Goal: Task Accomplishment & Management: Use online tool/utility

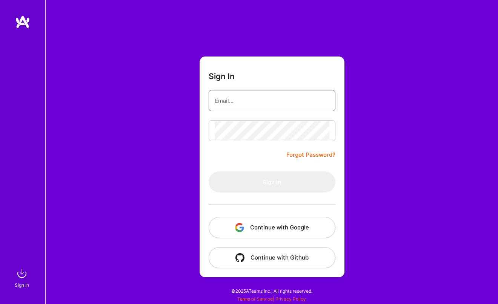
type input "[EMAIL_ADDRESS][DOMAIN_NAME]"
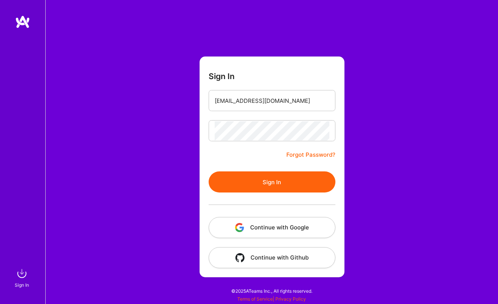
click at [276, 181] on button "Sign In" at bounding box center [271, 182] width 127 height 21
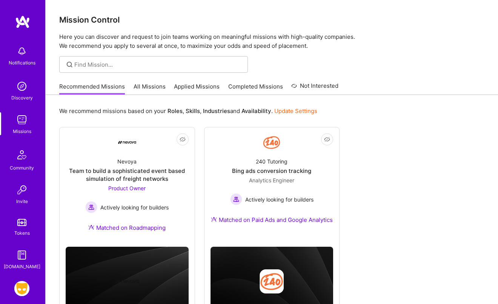
click at [26, 150] on img at bounding box center [22, 155] width 18 height 18
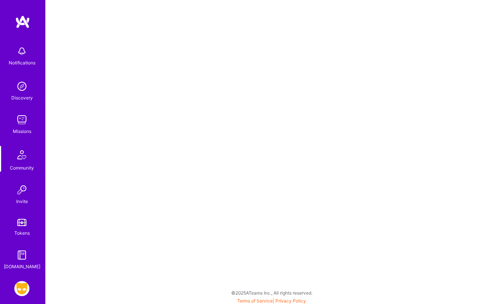
click at [28, 201] on div "Invite" at bounding box center [22, 202] width 12 height 8
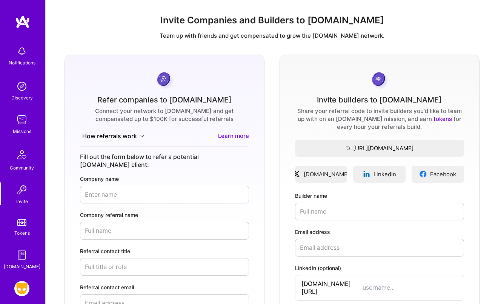
click at [24, 118] on img at bounding box center [21, 119] width 15 height 15
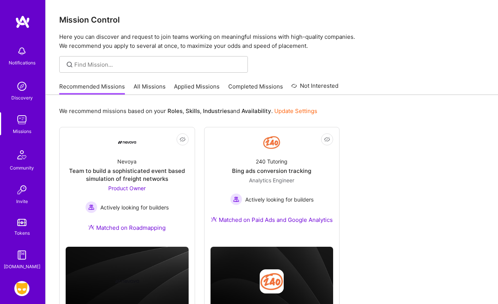
click at [25, 82] on img at bounding box center [21, 86] width 15 height 15
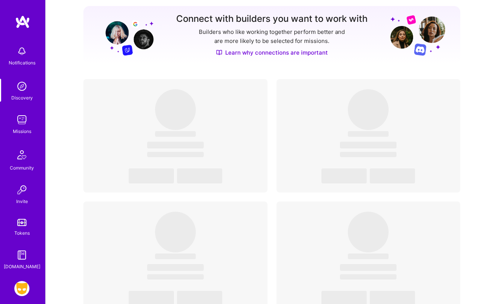
scroll to position [106, 0]
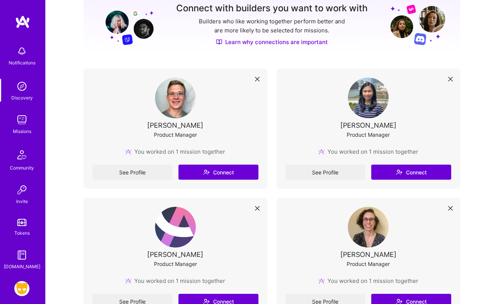
click at [25, 219] on img at bounding box center [21, 222] width 9 height 7
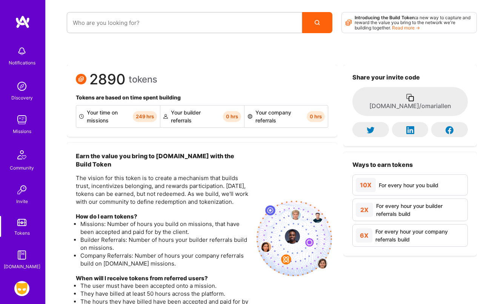
click at [23, 294] on img at bounding box center [21, 288] width 15 height 15
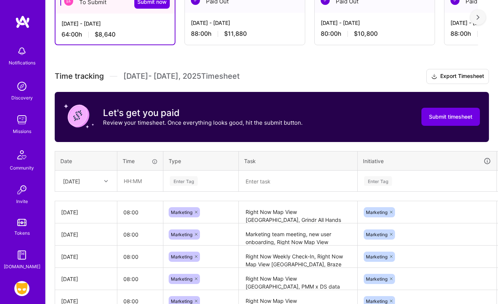
scroll to position [249, 0]
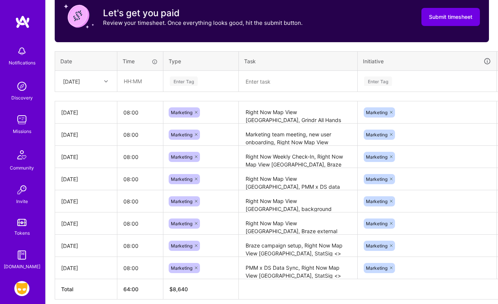
click at [101, 77] on div at bounding box center [107, 82] width 12 height 10
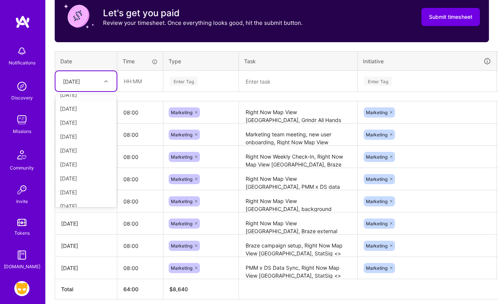
scroll to position [85, 0]
click at [90, 175] on div "[DATE]" at bounding box center [85, 171] width 61 height 14
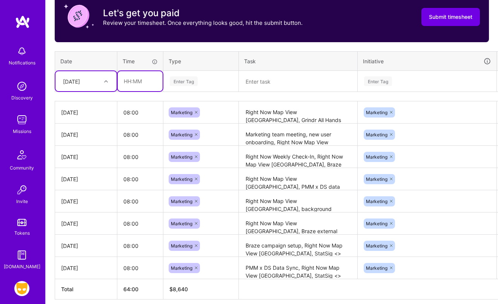
click at [134, 80] on input "text" at bounding box center [140, 81] width 45 height 20
type input "08:00"
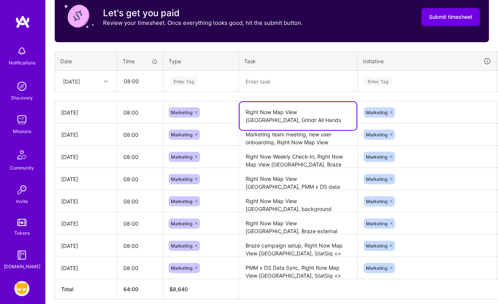
drag, startPoint x: 280, startPoint y: 112, endPoint x: 244, endPoint y: 112, distance: 36.9
click at [244, 112] on textarea "Right Now Map View [GEOGRAPHIC_DATA], Grindr All Hands" at bounding box center [297, 116] width 117 height 28
click at [271, 83] on textarea at bounding box center [297, 82] width 117 height 20
paste textarea "Right Now Map View NYC"
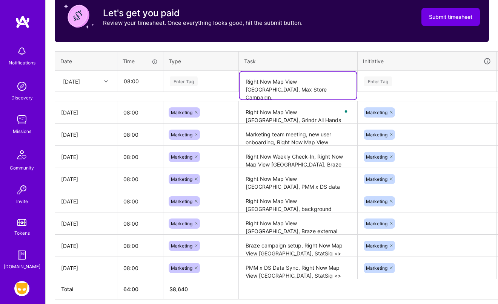
type textarea "Right Now Map View [GEOGRAPHIC_DATA], Max Store Campaign,"
click at [373, 83] on div "Enter Tag" at bounding box center [378, 81] width 28 height 12
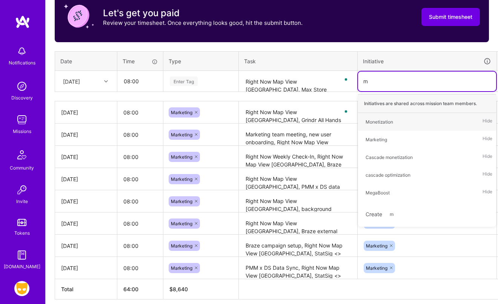
type input "ma"
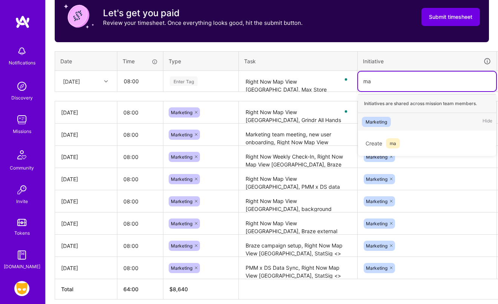
click at [379, 123] on div "Marketing" at bounding box center [375, 122] width 21 height 8
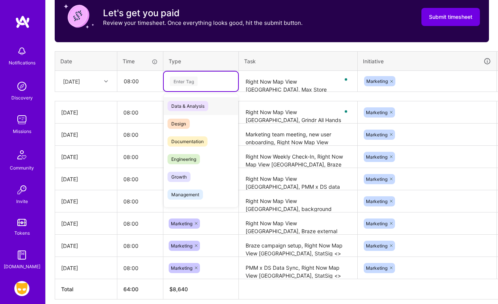
click at [193, 81] on div "Enter Tag" at bounding box center [184, 81] width 28 height 12
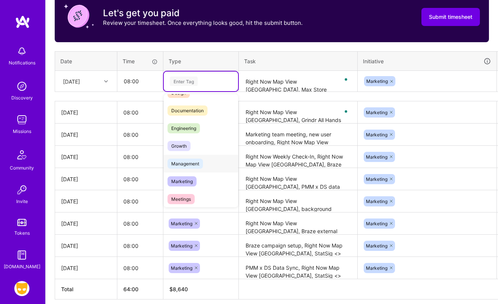
scroll to position [30, 0]
click at [186, 187] on div "Marketing" at bounding box center [201, 182] width 74 height 18
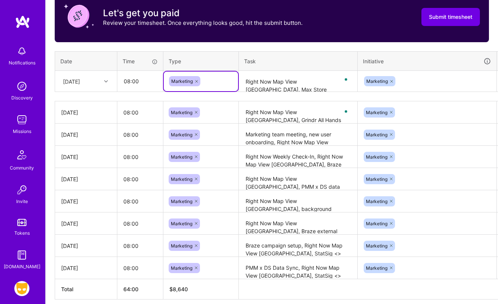
click at [296, 81] on textarea "Right Now Map View [GEOGRAPHIC_DATA], Max Store Campaign," at bounding box center [297, 82] width 117 height 20
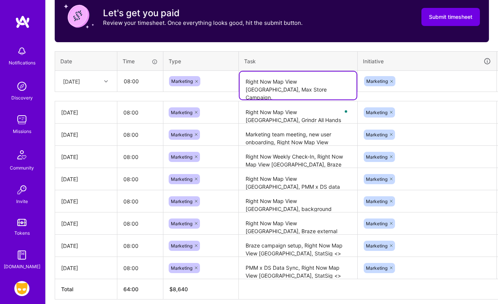
scroll to position [249, 24]
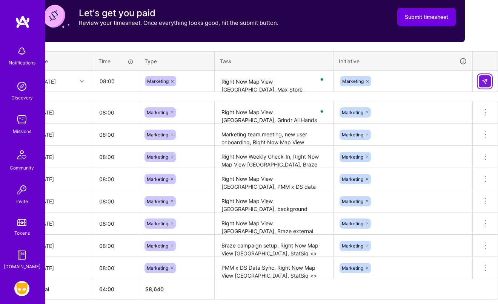
click at [488, 79] on button at bounding box center [484, 81] width 12 height 12
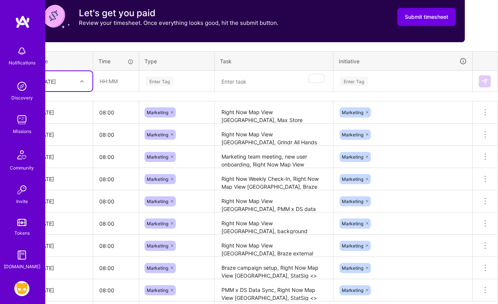
scroll to position [249, 0]
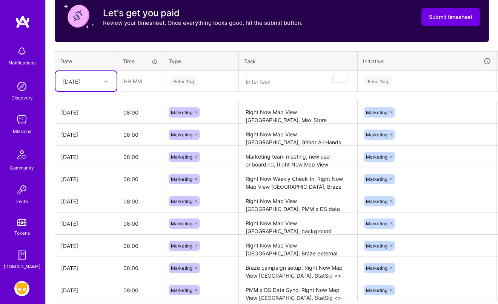
click at [87, 111] on div "[DATE]" at bounding box center [86, 113] width 50 height 8
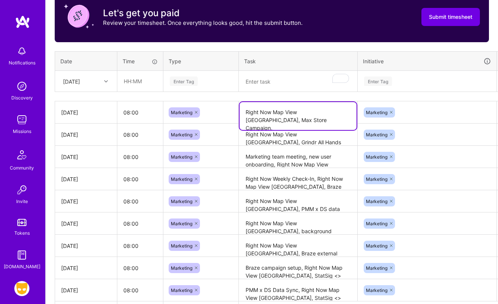
drag, startPoint x: 292, startPoint y: 119, endPoint x: 233, endPoint y: 109, distance: 59.8
click at [233, 109] on tr "Sat, Sep 27 08:00 Marketing Right Now Map View NYC, Max Store Campaign, Marketi…" at bounding box center [288, 112] width 467 height 22
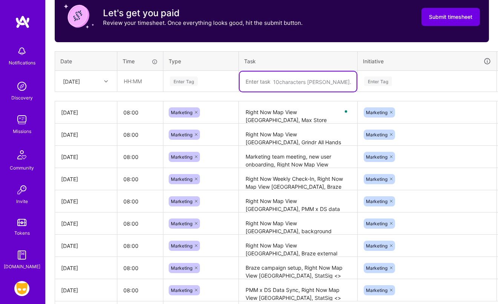
click at [259, 83] on textarea "To enrich screen reader interactions, please activate Accessibility in Grammarl…" at bounding box center [297, 82] width 117 height 20
paste textarea "Right Now Map View [GEOGRAPHIC_DATA], Max Store Campaign,"
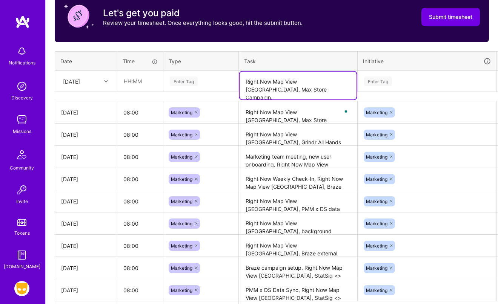
type textarea "Right Now Map View [GEOGRAPHIC_DATA], Max Store Campaign,"
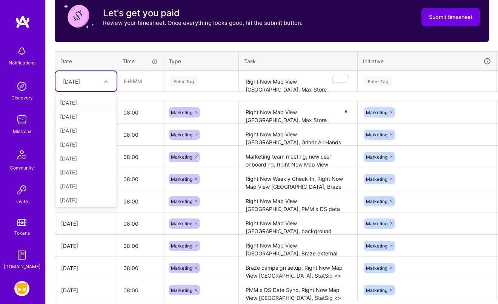
click at [80, 78] on div "[DATE]" at bounding box center [71, 81] width 17 height 8
click at [92, 181] on div "[DATE]" at bounding box center [85, 183] width 61 height 14
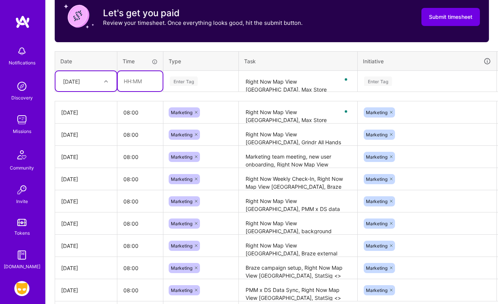
click at [141, 86] on input "text" at bounding box center [140, 81] width 45 height 20
type input "08:00"
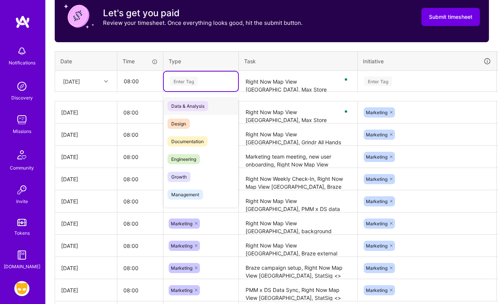
click at [188, 87] on div "Enter Tag" at bounding box center [201, 82] width 74 height 20
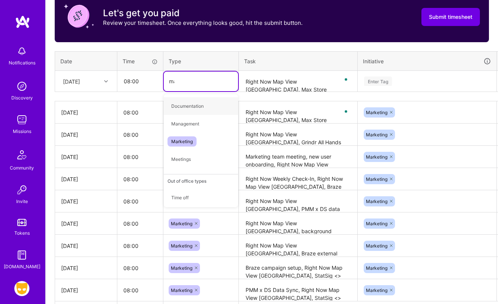
type input "mar"
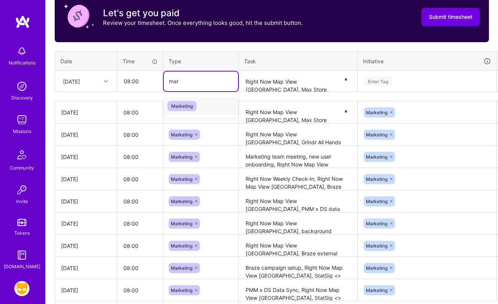
click at [185, 101] on span "Marketing" at bounding box center [181, 106] width 29 height 10
click at [372, 82] on div "Enter Tag" at bounding box center [378, 81] width 28 height 12
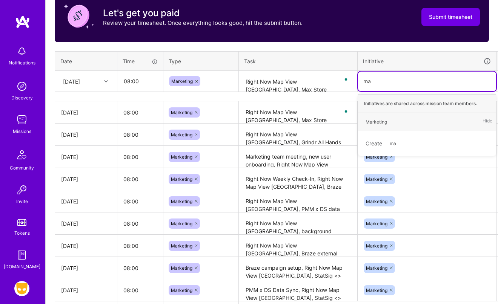
type input "mar"
click at [392, 115] on div "Marketing Hide" at bounding box center [427, 122] width 138 height 18
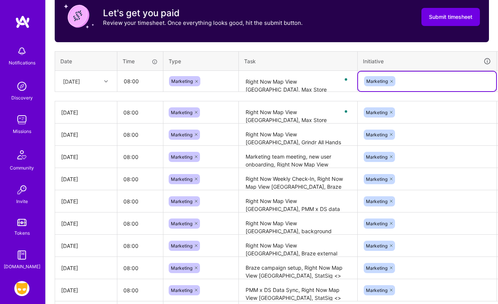
scroll to position [249, 24]
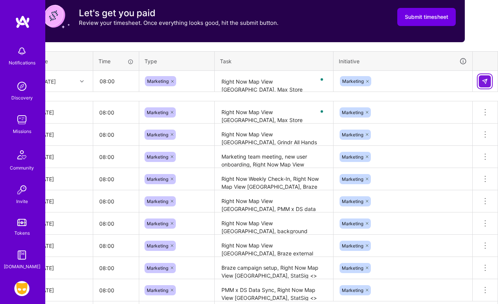
click at [486, 81] on img at bounding box center [484, 81] width 6 height 6
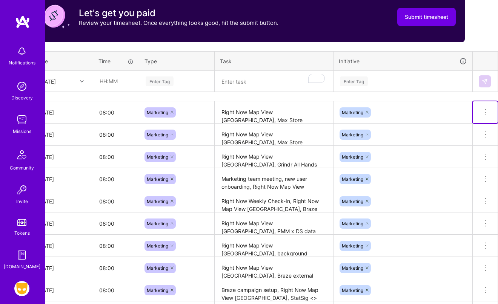
click at [484, 112] on icon at bounding box center [484, 112] width 9 height 9
click at [466, 127] on button "Delete row" at bounding box center [466, 125] width 39 height 18
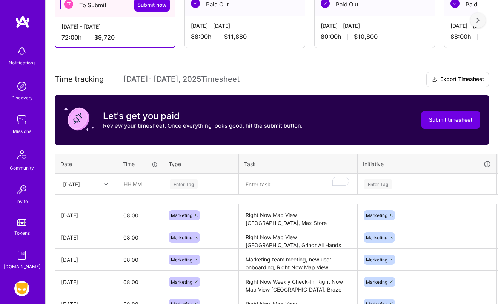
scroll to position [147, 0]
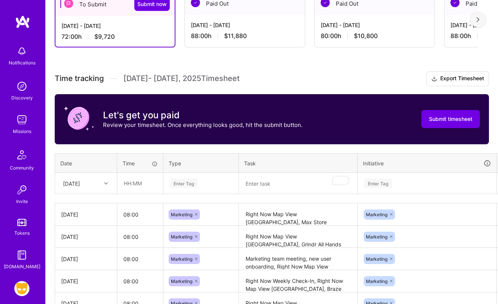
click at [25, 23] on img at bounding box center [22, 22] width 15 height 14
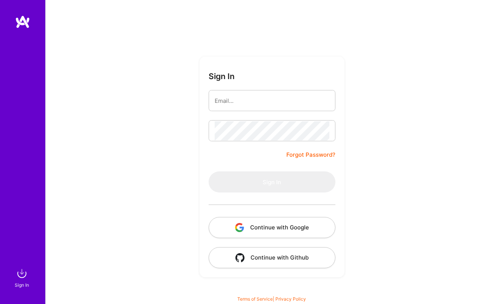
click at [285, 104] on input "email" at bounding box center [272, 100] width 115 height 19
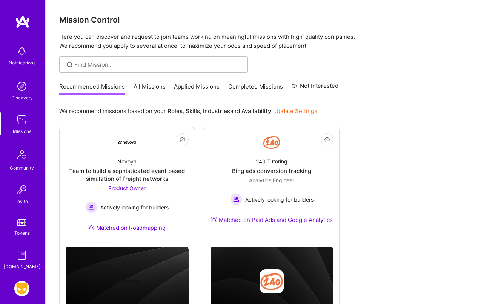
scroll to position [33, 0]
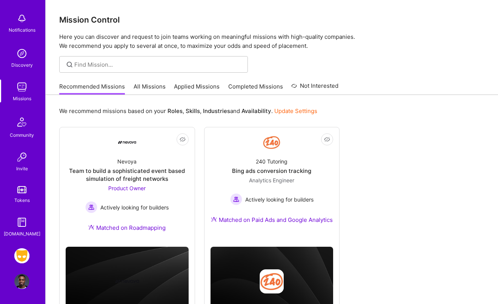
click at [17, 284] on img at bounding box center [21, 281] width 15 height 15
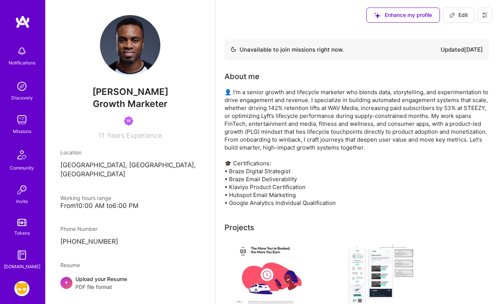
click at [24, 260] on img at bounding box center [21, 255] width 15 height 15
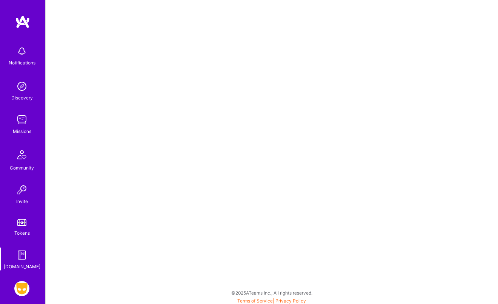
click at [32, 284] on div "Notifications Discovery Missions Community Invite Tokens [DOMAIN_NAME] Grindr: …" at bounding box center [22, 152] width 45 height 304
click at [24, 285] on img at bounding box center [21, 288] width 15 height 15
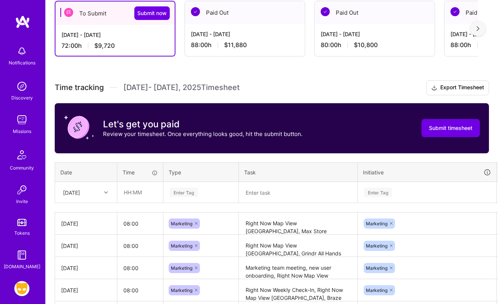
scroll to position [150, 0]
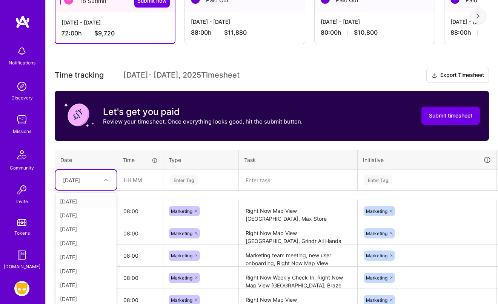
click at [106, 179] on icon at bounding box center [106, 180] width 4 height 4
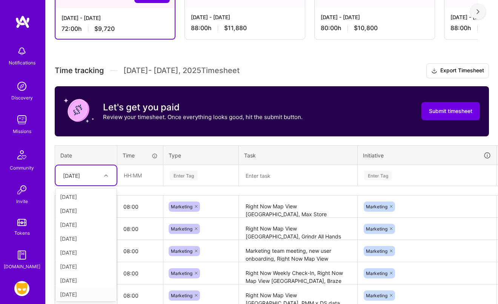
scroll to position [85, 0]
click at [94, 294] on div "[DATE]" at bounding box center [85, 293] width 61 height 14
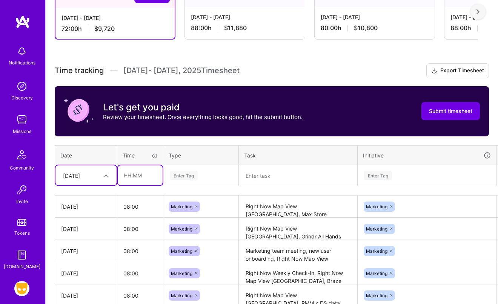
click at [140, 176] on input "text" at bounding box center [140, 175] width 45 height 20
type input "08:00"
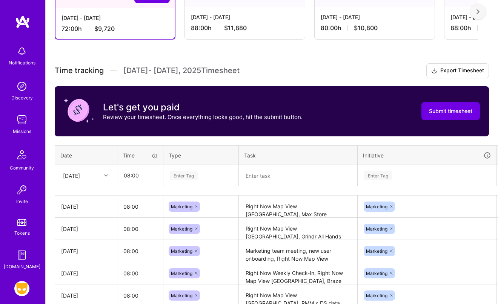
click at [196, 179] on div "Enter Tag" at bounding box center [184, 176] width 28 height 12
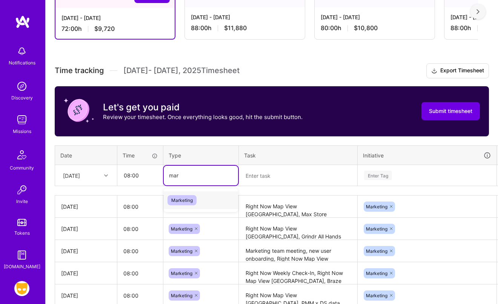
type input "ma"
click at [204, 221] on div "Marketing" at bounding box center [201, 218] width 74 height 18
click at [259, 175] on textarea at bounding box center [297, 176] width 117 height 20
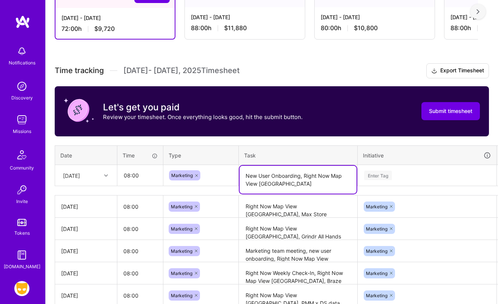
type textarea "New User Onboarding, Right Now Map View [GEOGRAPHIC_DATA]"
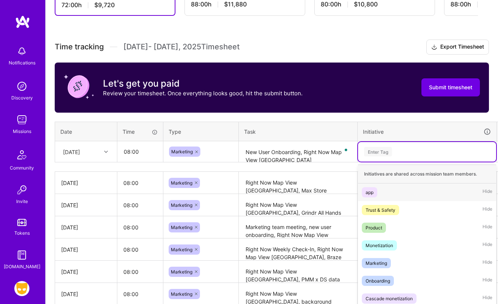
click at [371, 162] on div "option app focused, 1 of 10. 10 results available. Use Up and Down to choose op…" at bounding box center [427, 152] width 138 height 20
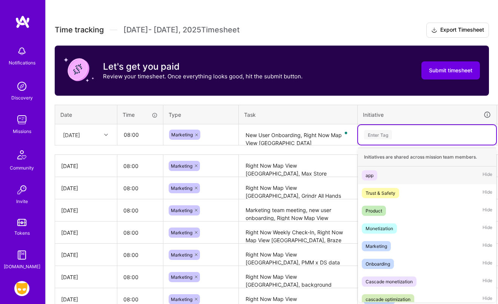
scroll to position [196, 0]
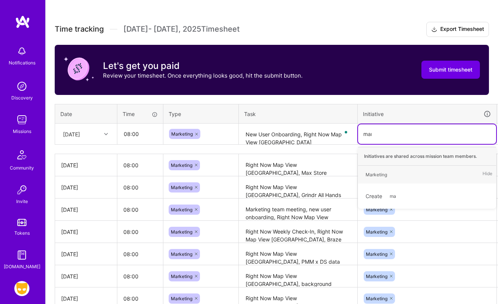
type input "mark"
click at [376, 176] on div "Marketing" at bounding box center [375, 175] width 21 height 8
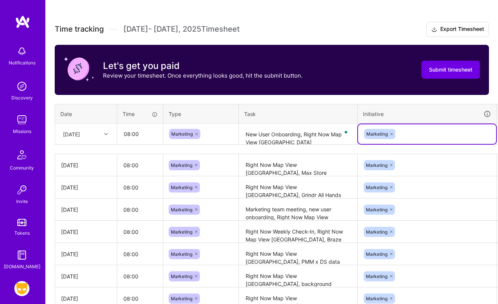
scroll to position [196, 24]
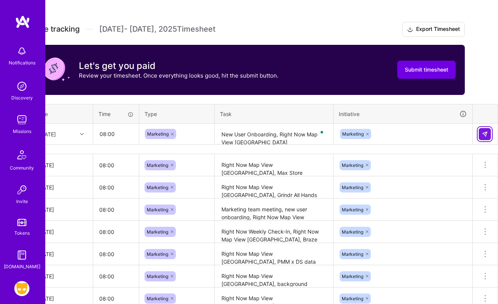
click at [483, 131] on img at bounding box center [484, 134] width 6 height 6
